Goal: Find specific page/section

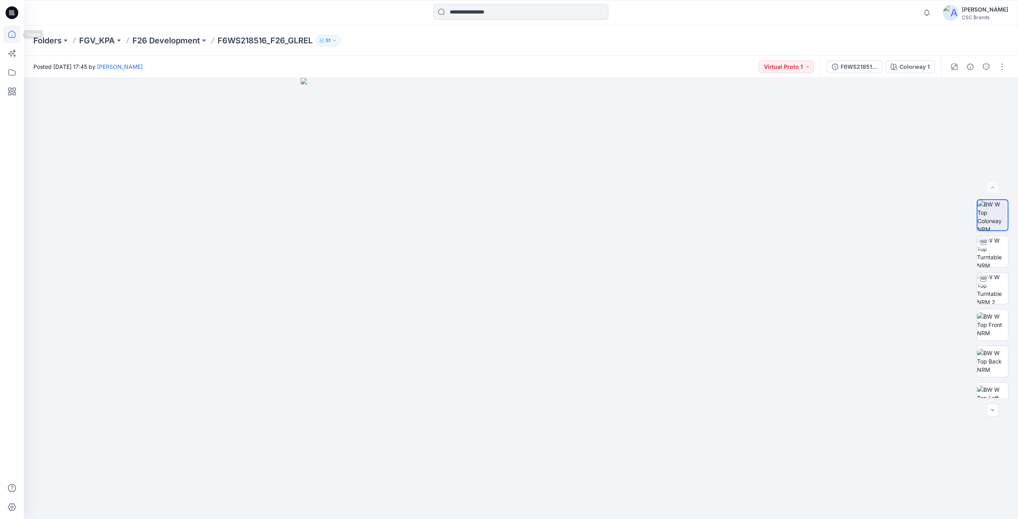
click at [9, 37] on icon at bounding box center [11, 34] width 7 height 7
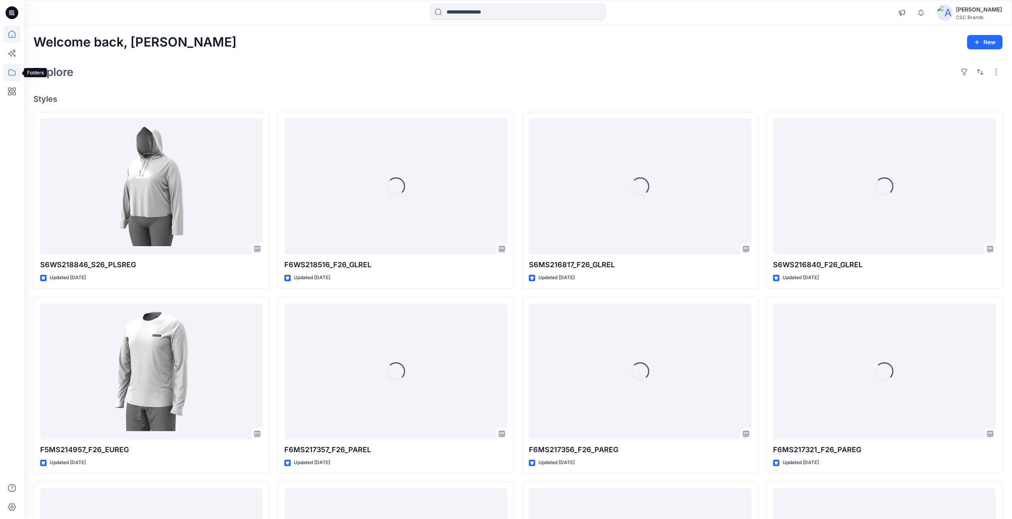
click at [15, 76] on icon at bounding box center [11, 72] width 17 height 17
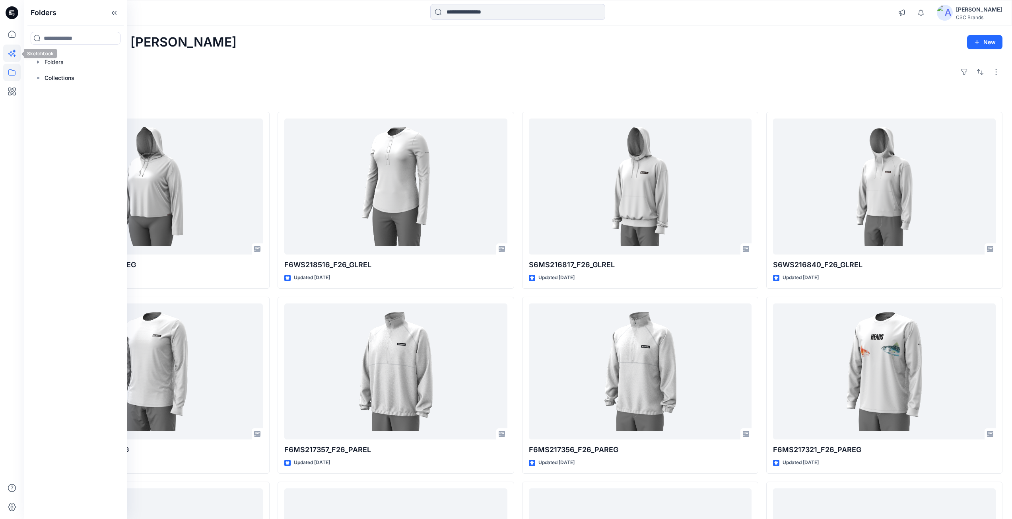
click at [14, 55] on icon at bounding box center [11, 53] width 17 height 17
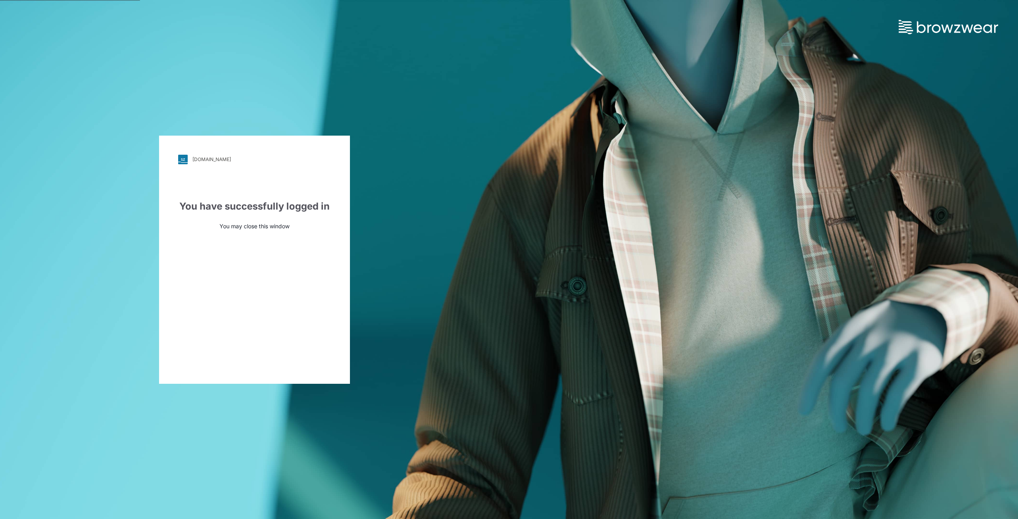
click at [912, 24] on img at bounding box center [947, 27] width 99 height 14
